Goal: Check status: Check status

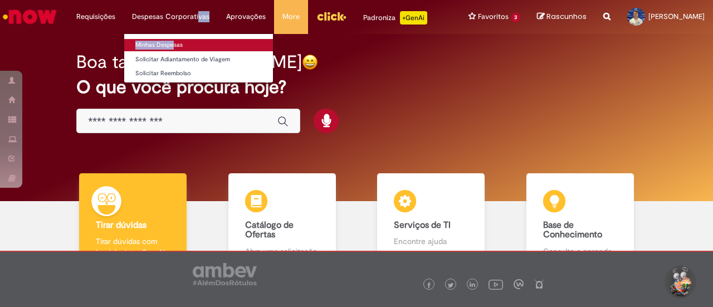
drag, startPoint x: 164, startPoint y: 23, endPoint x: 170, endPoint y: 43, distance: 21.1
click at [124, 33] on li "Despesas Corporativas Minhas Despesas Solicitar Adiantamento de Viagem Solicita…" at bounding box center [96, 16] width 56 height 33
click at [170, 43] on link "Minhas Despesas" at bounding box center [198, 45] width 149 height 12
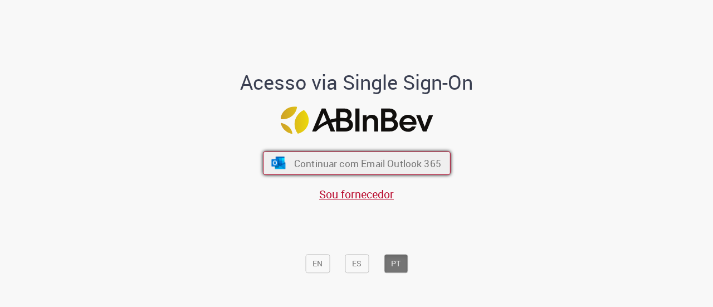
click at [411, 174] on button "Continuar com Email Outlook 365" at bounding box center [357, 162] width 188 height 23
click at [388, 169] on span "Continuar com Email Outlook 365" at bounding box center [366, 162] width 147 height 13
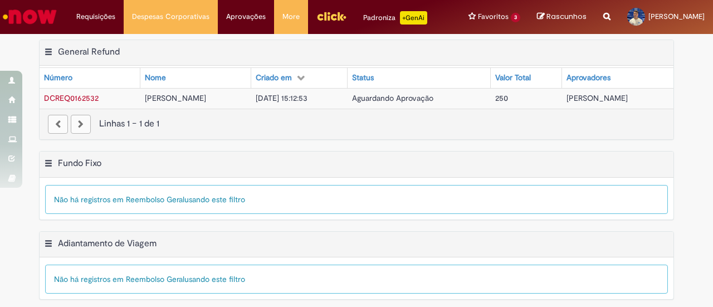
click at [84, 103] on span "DCREQ0162532" at bounding box center [71, 98] width 55 height 10
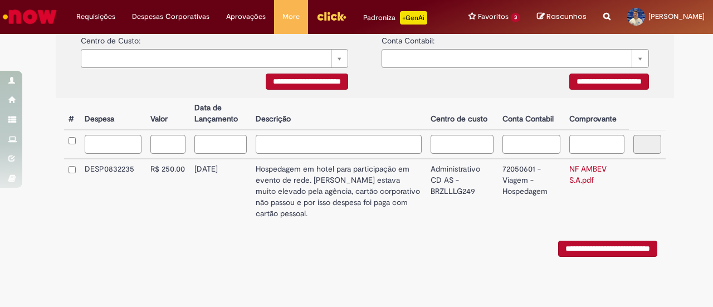
scroll to position [292, 0]
click at [558, 250] on input "**********" at bounding box center [607, 249] width 99 height 16
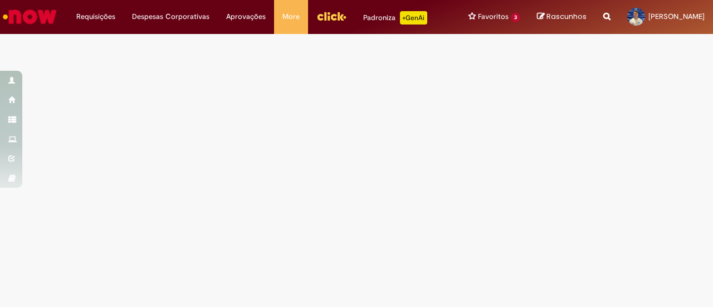
scroll to position [0, 0]
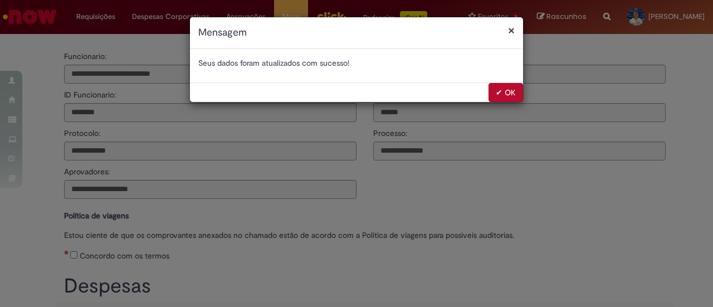
click at [506, 93] on button "✔ OK" at bounding box center [505, 92] width 35 height 19
